Goal: Ask a question

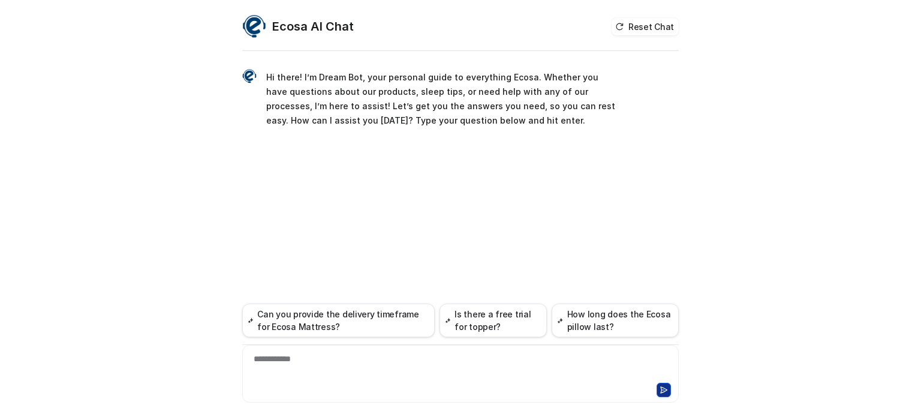
click at [326, 353] on div "**********" at bounding box center [460, 367] width 431 height 28
paste div
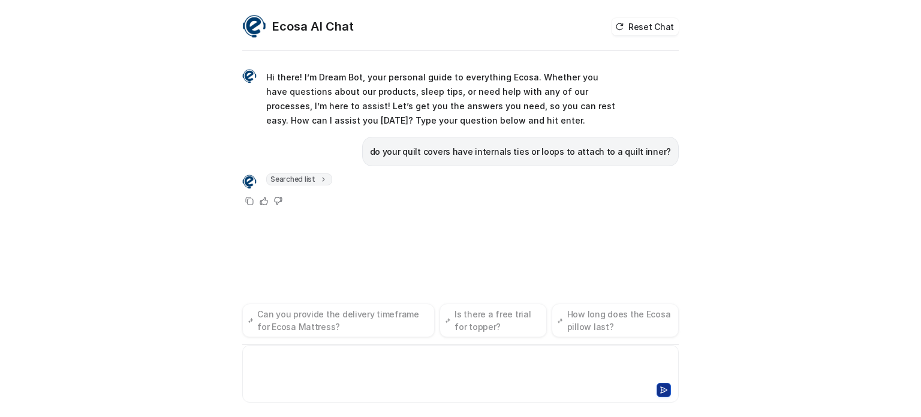
click at [305, 184] on span "Searched list" at bounding box center [299, 179] width 66 height 12
click at [188, 210] on div "**********" at bounding box center [460, 208] width 921 height 417
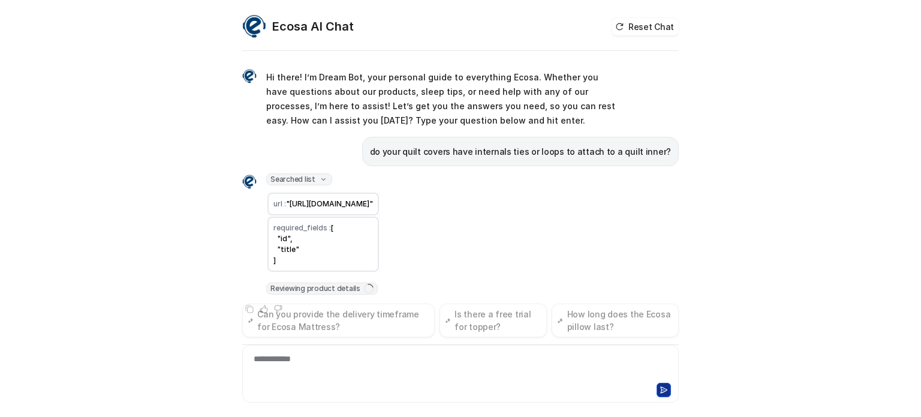
scroll to position [24, 0]
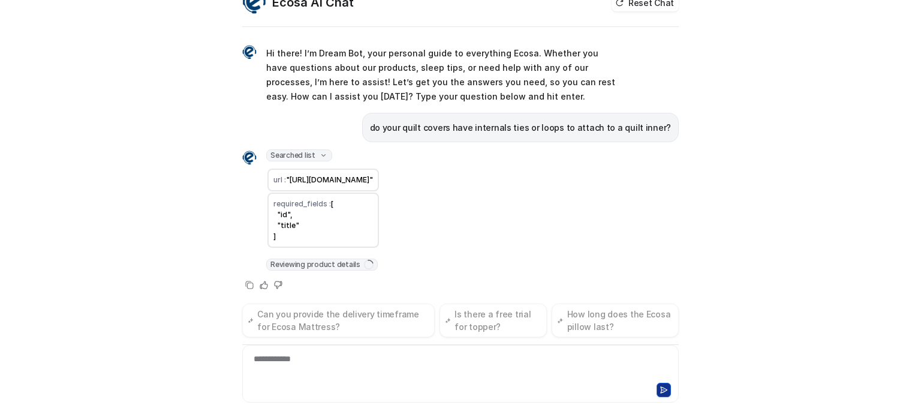
click at [178, 281] on div "**********" at bounding box center [460, 208] width 921 height 417
click at [434, 372] on div at bounding box center [460, 367] width 431 height 28
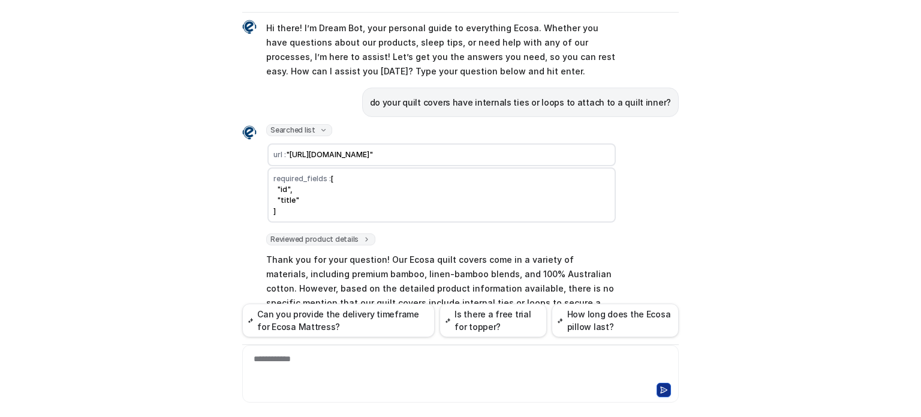
scroll to position [131, 0]
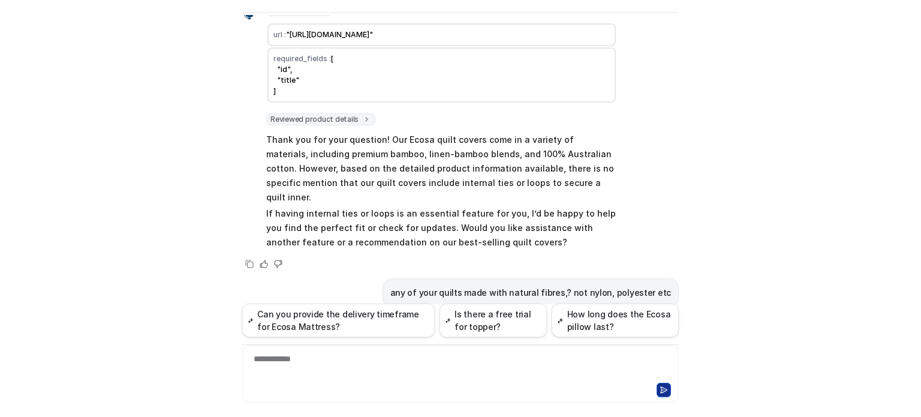
click at [504, 285] on p "any of your quilts made with natural fibres,? not nylon, polyester etc" at bounding box center [530, 292] width 281 height 14
copy span "any of your quilts made with natural fibres,? not nylon, polyester etc"
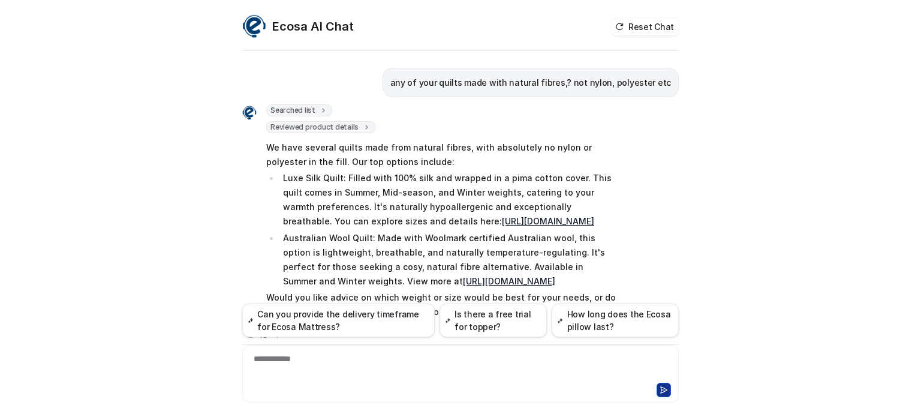
scroll to position [26, 0]
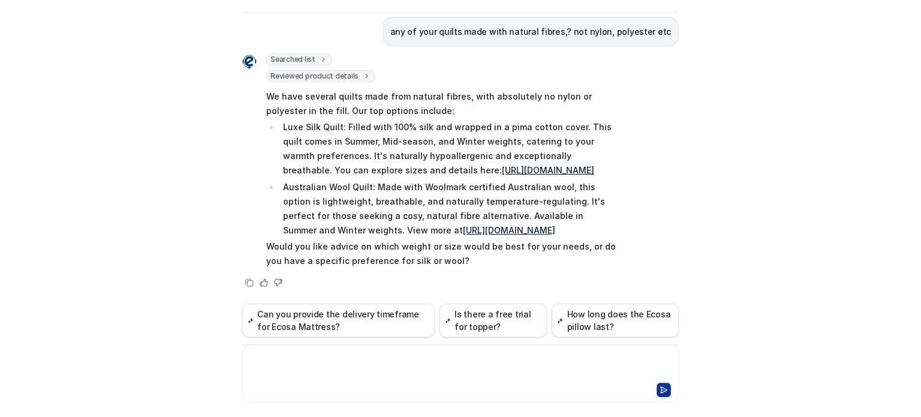
paste div
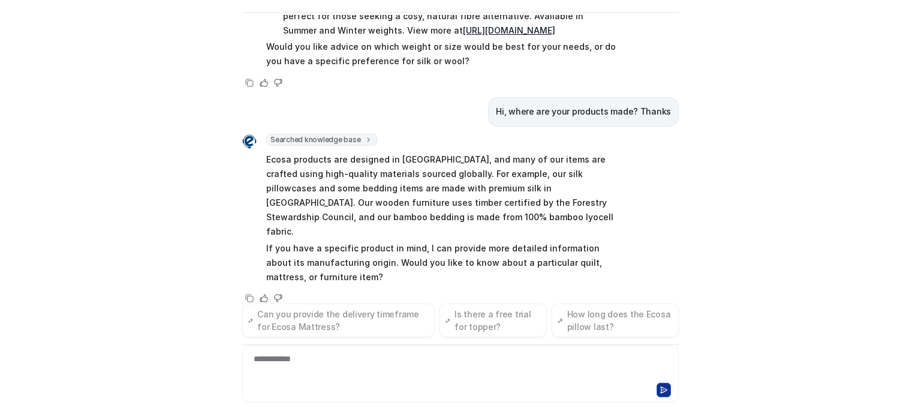
scroll to position [227, 0]
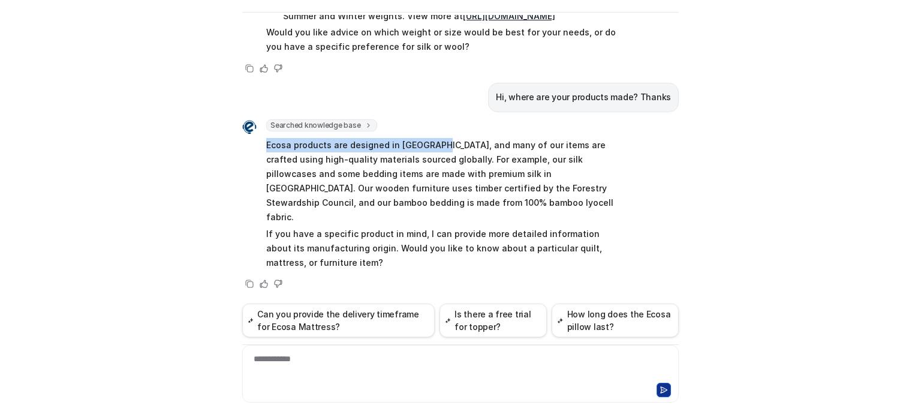
drag, startPoint x: 262, startPoint y: 158, endPoint x: 424, endPoint y: 160, distance: 161.9
click at [424, 160] on p "Ecosa products are designed in [GEOGRAPHIC_DATA], and many of our items are cra…" at bounding box center [441, 181] width 351 height 86
copy p "Ecosa products are designed in [GEOGRAPHIC_DATA]"
click at [425, 342] on div "**********" at bounding box center [460, 352] width 437 height 99
click at [416, 366] on div at bounding box center [460, 367] width 431 height 28
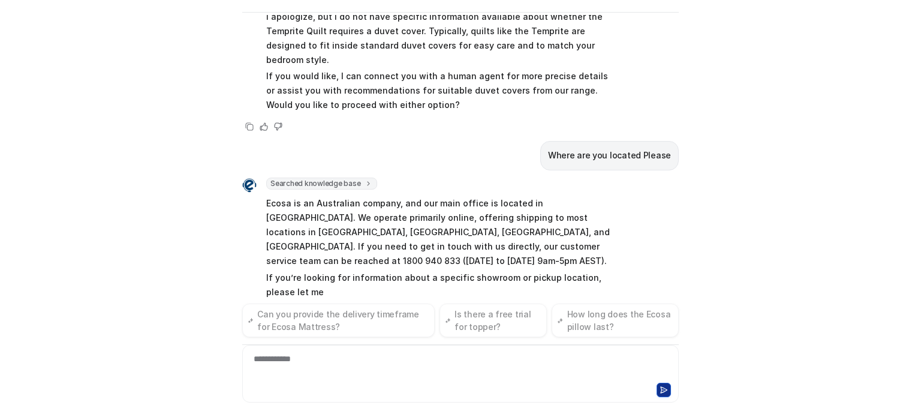
scroll to position [585, 0]
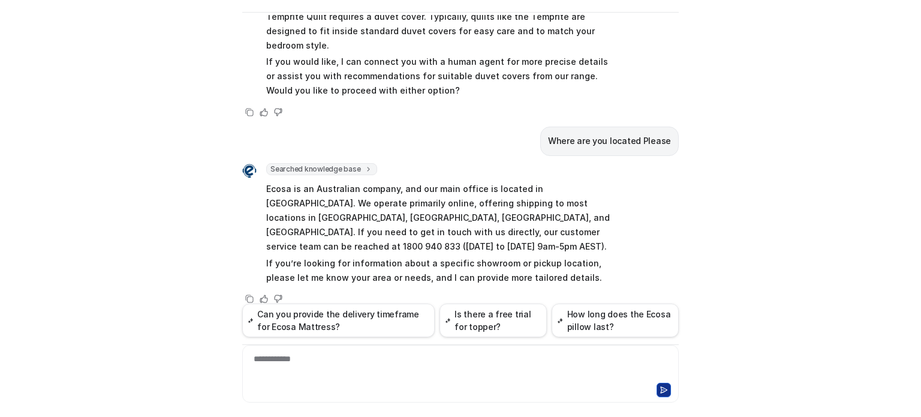
click at [384, 191] on p "Ecosa is an Australian company, and our main office is located in [GEOGRAPHIC_D…" at bounding box center [441, 218] width 351 height 72
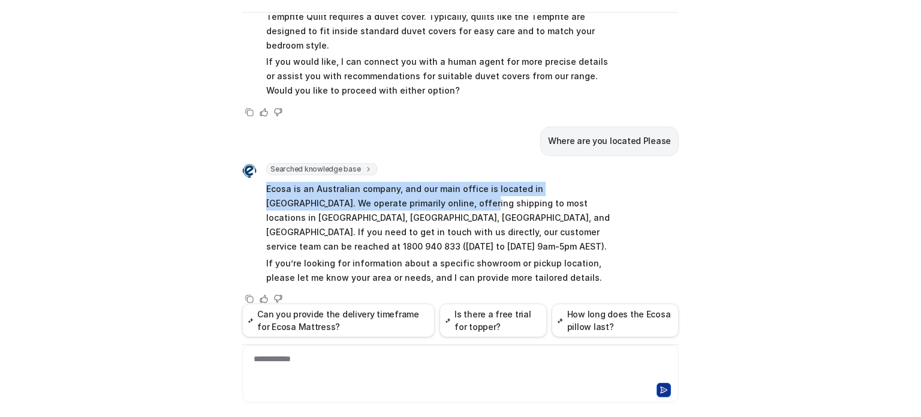
drag, startPoint x: 269, startPoint y: 173, endPoint x: 413, endPoint y: 184, distance: 145.0
click at [413, 184] on div "Searched knowledge base search_queries : [ "store location", "where are you loc…" at bounding box center [429, 225] width 375 height 124
click at [400, 184] on p "Ecosa is an Australian company, and our main office is located in [GEOGRAPHIC_D…" at bounding box center [441, 218] width 351 height 72
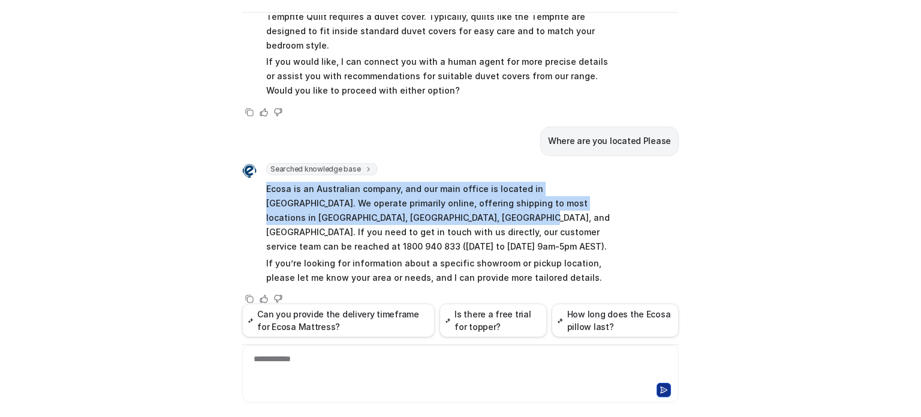
drag, startPoint x: 251, startPoint y: 173, endPoint x: 399, endPoint y: 201, distance: 150.8
click at [399, 201] on div "Searched knowledge base search_queries : [ "store location", "where are you loc…" at bounding box center [429, 225] width 375 height 124
copy p "Ecosa is an Australian company, and our main office is located in [GEOGRAPHIC_D…"
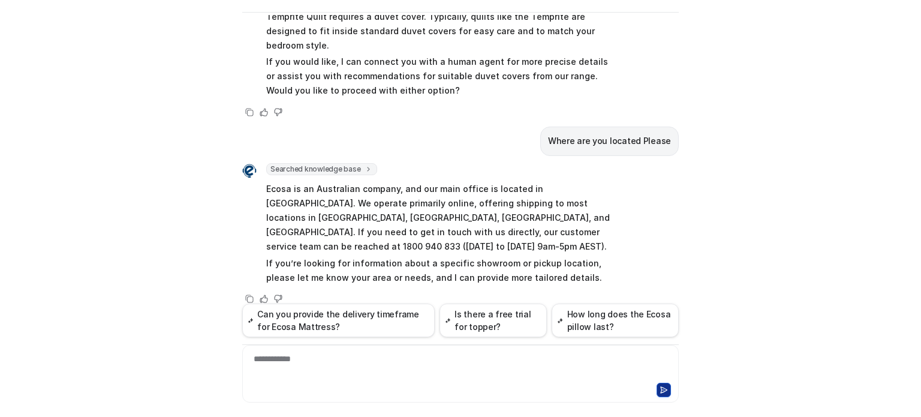
click at [300, 363] on div "**********" at bounding box center [460, 367] width 431 height 28
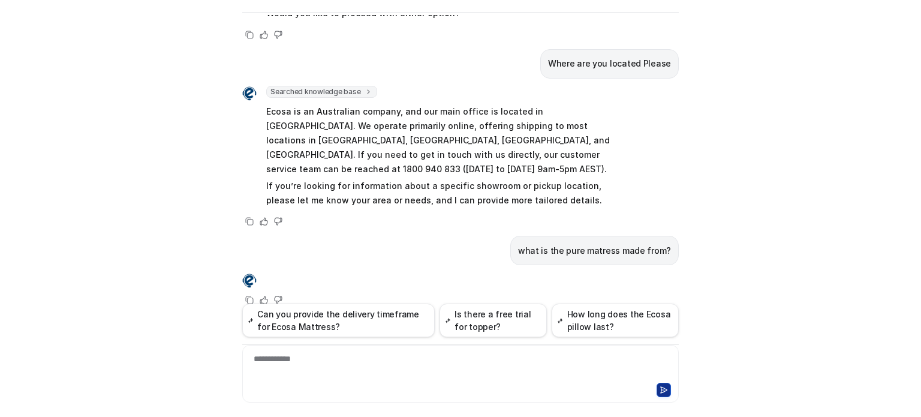
scroll to position [663, 0]
click at [600, 243] on p "what is the pure matress made from?" at bounding box center [594, 250] width 153 height 14
click at [601, 243] on p "what is the pure matress made from?" at bounding box center [594, 250] width 153 height 14
copy span "what is the pure matress made from?"
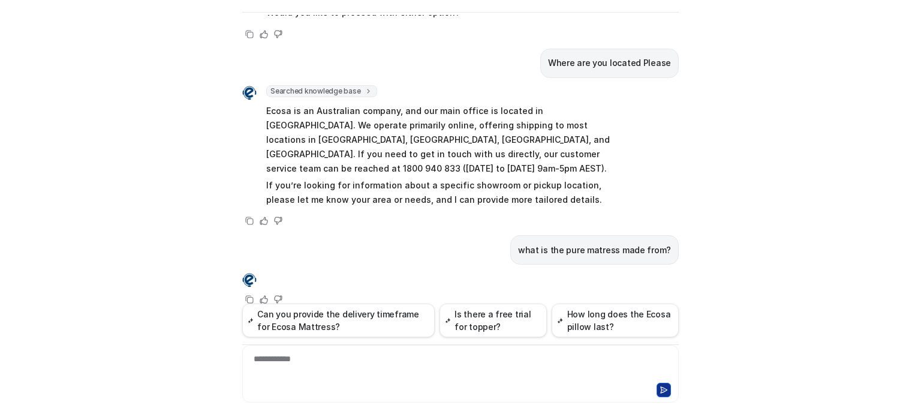
click at [326, 369] on div "**********" at bounding box center [460, 367] width 431 height 28
click at [371, 362] on div "**********" at bounding box center [460, 367] width 431 height 28
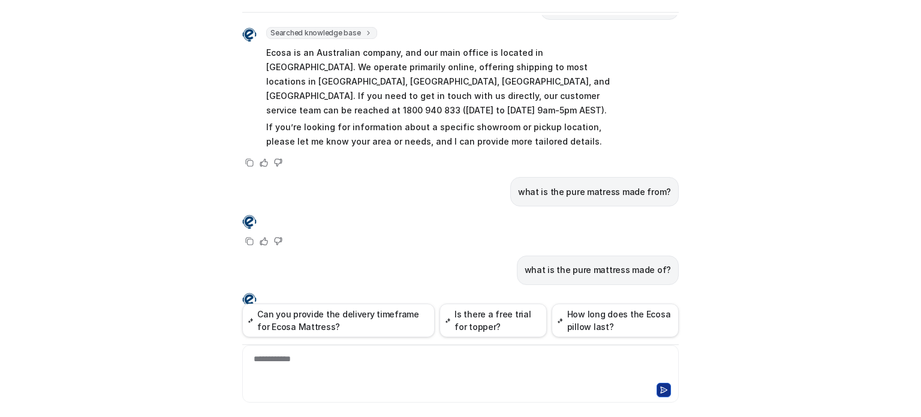
scroll to position [741, 0]
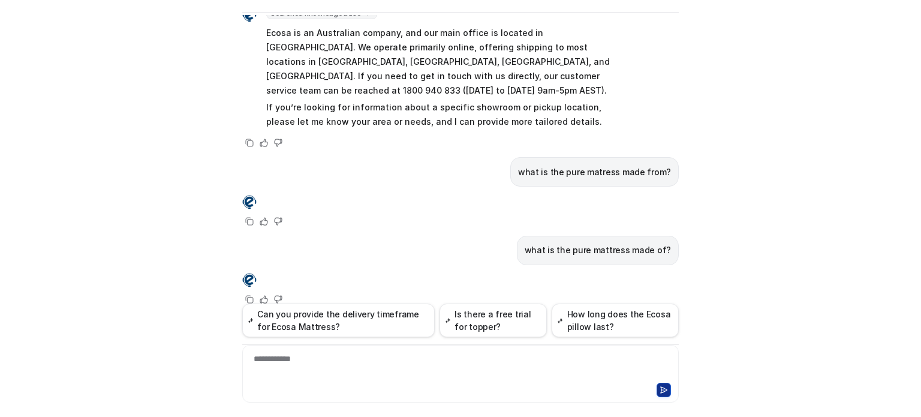
click at [244, 273] on img at bounding box center [249, 280] width 14 height 14
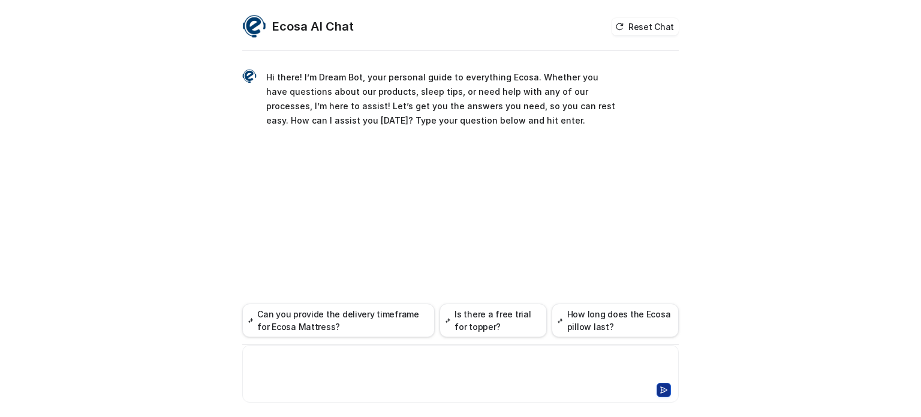
click at [298, 356] on div at bounding box center [460, 367] width 431 height 28
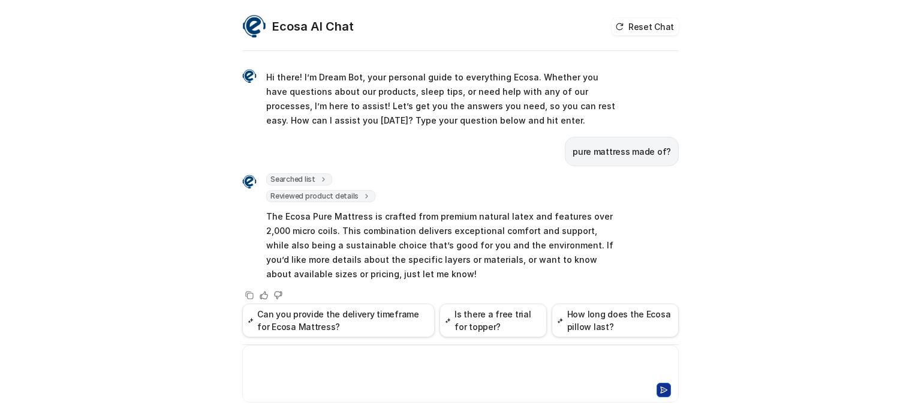
scroll to position [12, 0]
